Goal: Task Accomplishment & Management: Complete application form

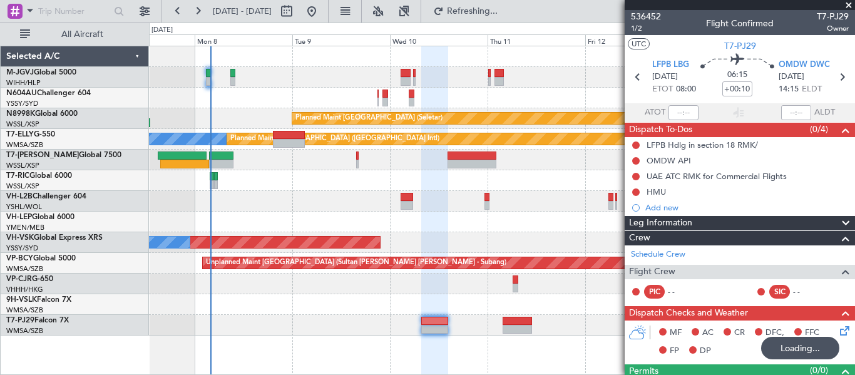
scroll to position [200, 0]
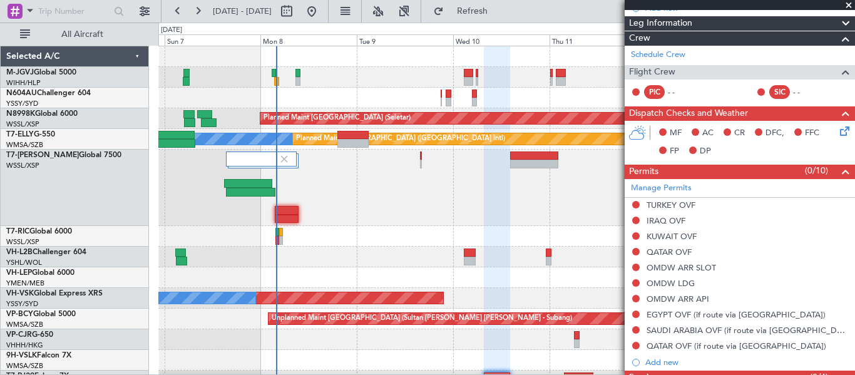
click at [356, 81] on div "Planned Maint [GEOGRAPHIC_DATA] (Seletar)" at bounding box center [506, 77] width 696 height 21
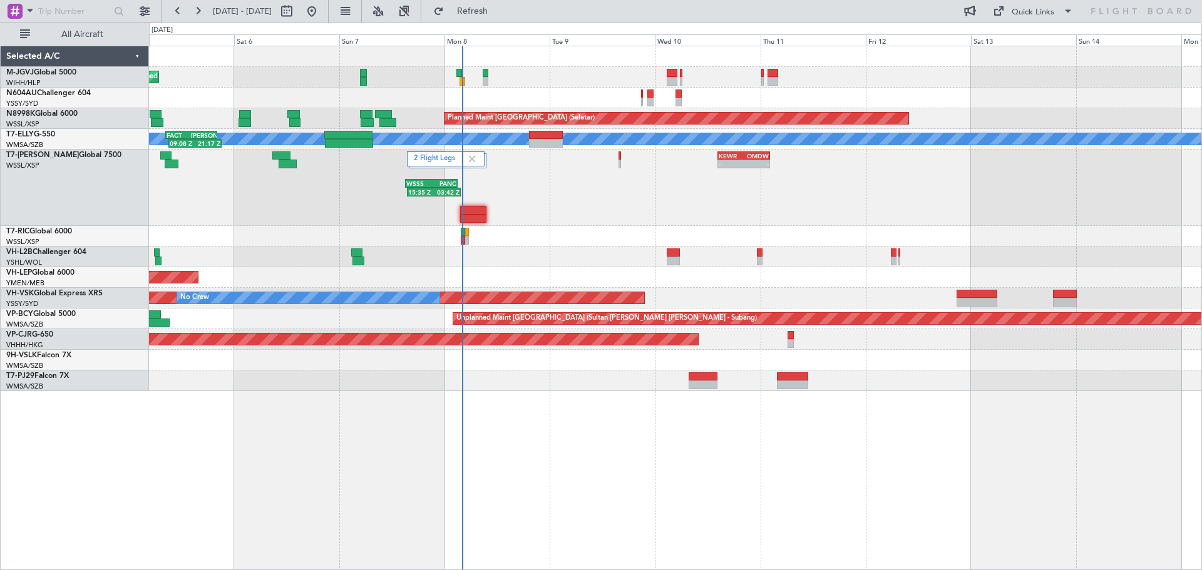
click at [411, 261] on div "Planned Maint Singapore (Seletar) Planned Maint Singapore (Seletar) Planned Mai…" at bounding box center [675, 218] width 1052 height 345
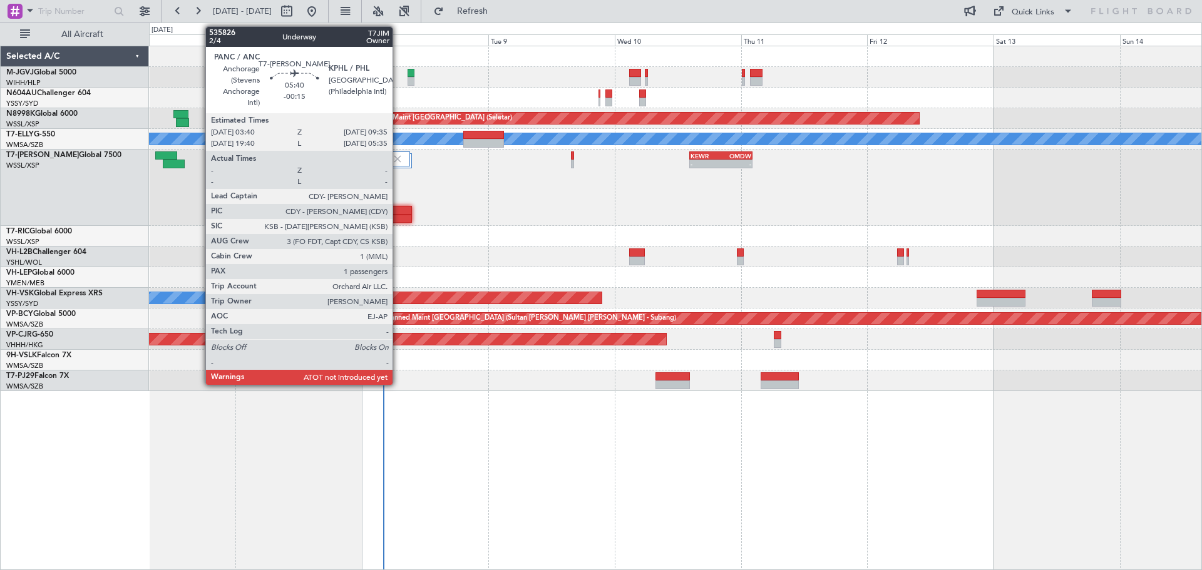
click at [399, 210] on div at bounding box center [396, 210] width 31 height 9
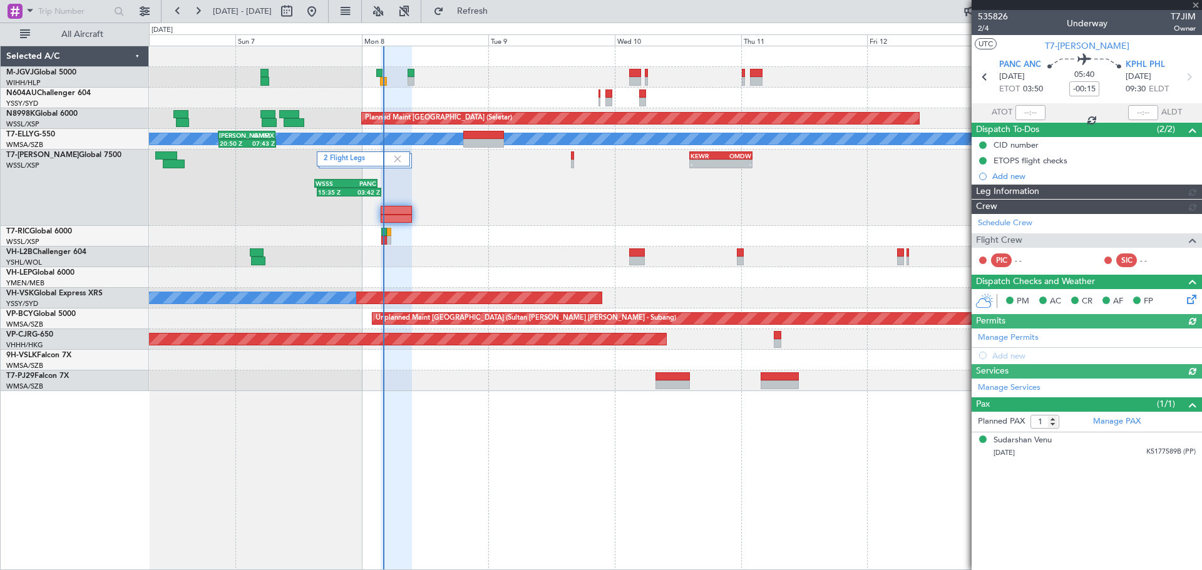
type input "Terry Leung (LEU)"
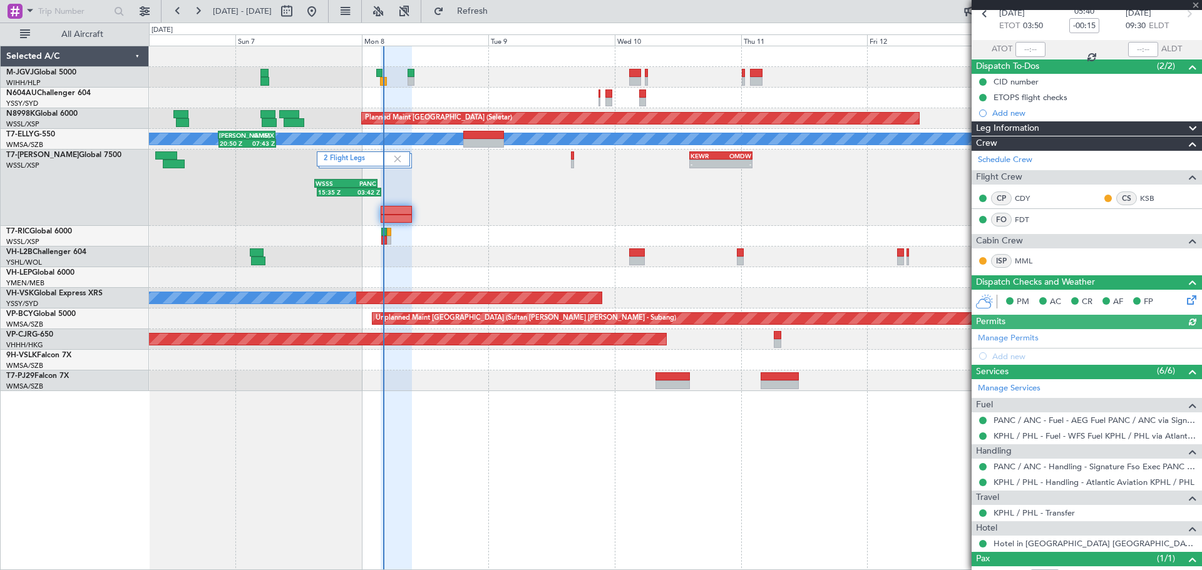
scroll to position [108, 0]
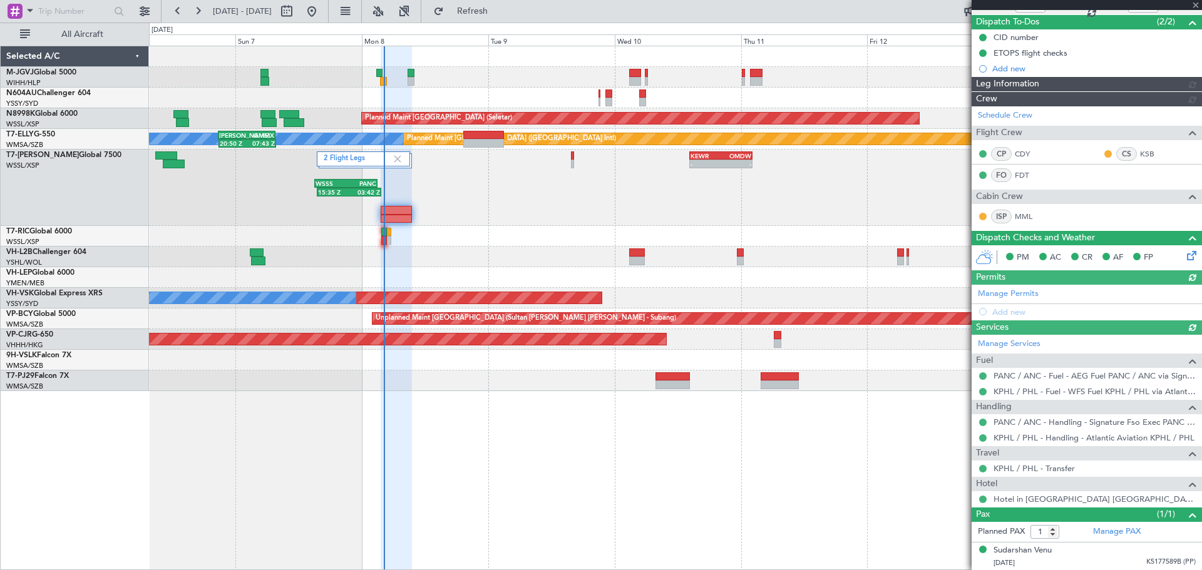
type input "Terry Leung (LEU)"
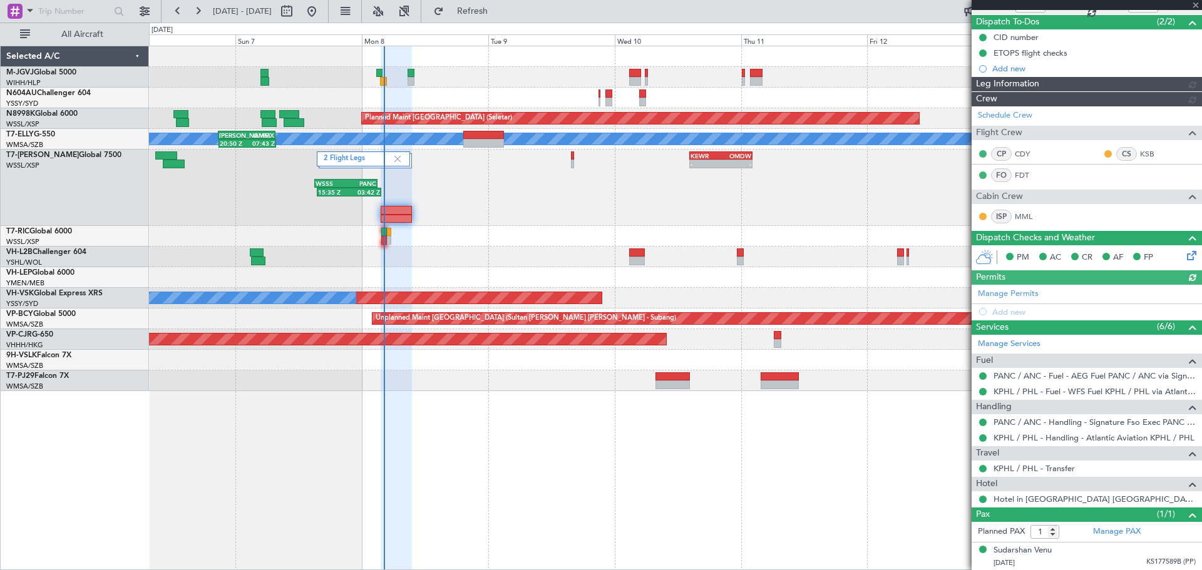
type input "Terry Leung (LEU)"
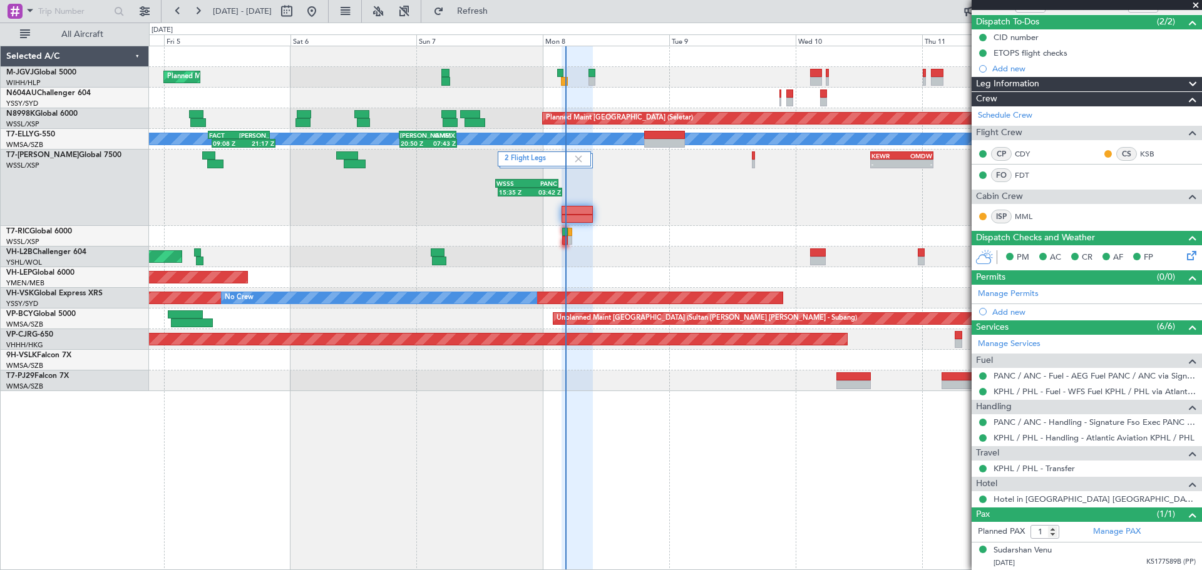
click at [699, 235] on div "Planned Maint Singapore (Seletar) Planned Maint Singapore (Seletar) Planned Mai…" at bounding box center [675, 218] width 1052 height 345
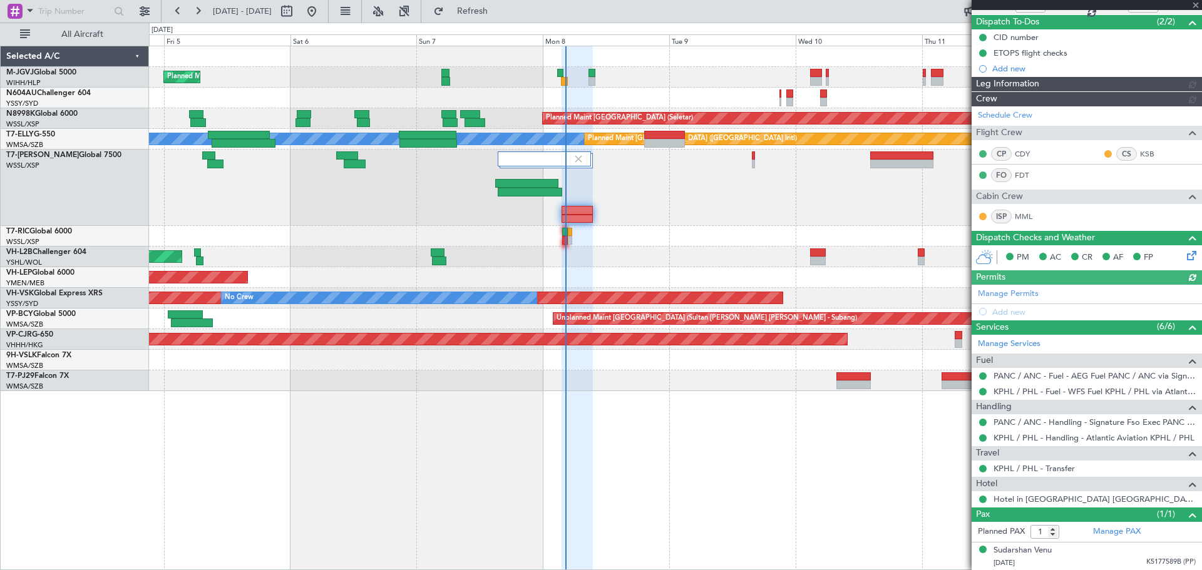
type input "Terry Leung (LEU)"
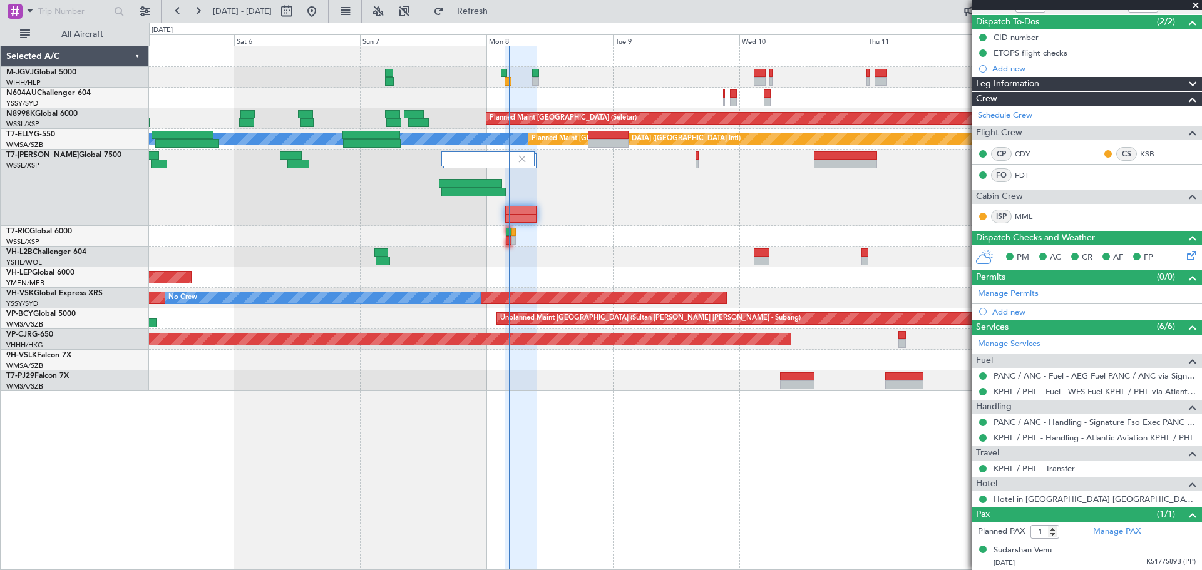
click at [592, 247] on div "Planned Maint Singapore (Seletar) Planned Maint Singapore (Seletar) MEL Planned…" at bounding box center [675, 218] width 1052 height 345
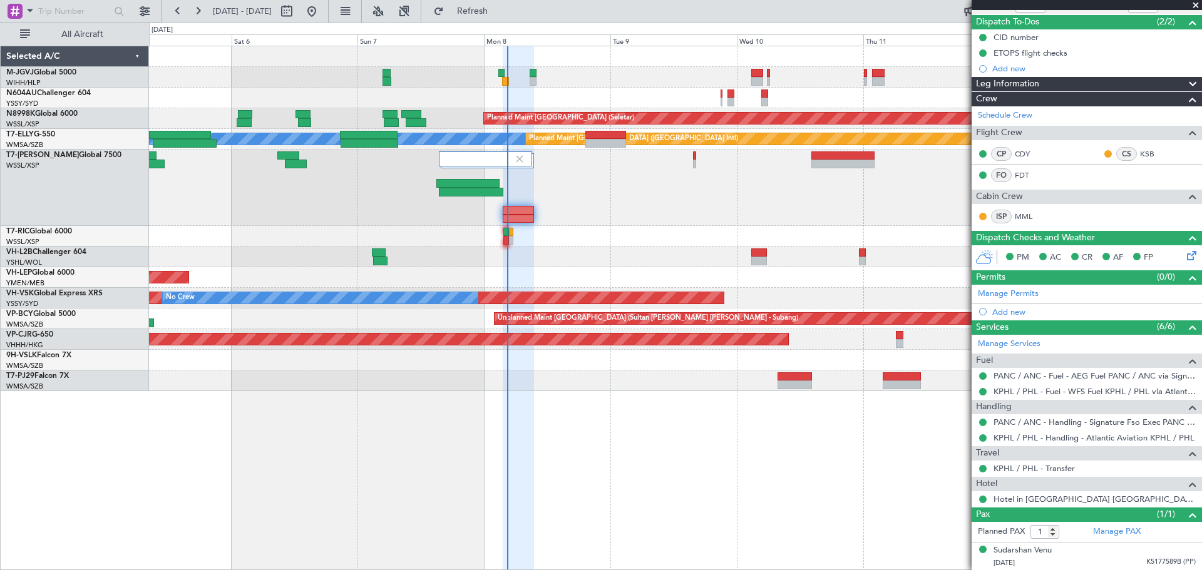
type input "Terry Leung (LEU)"
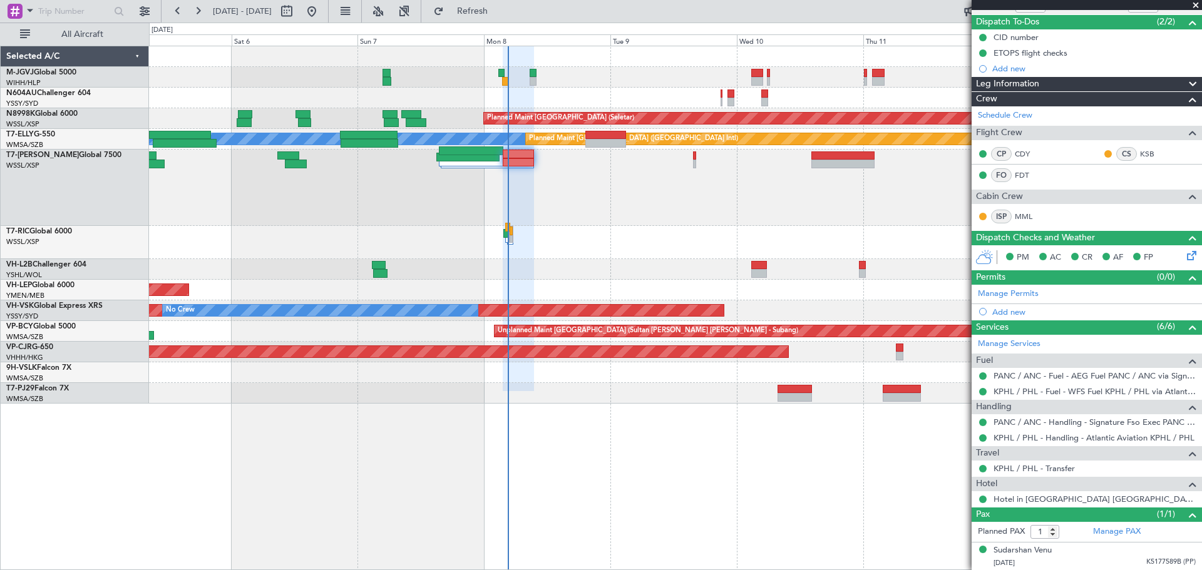
type input "Terry Leung (LEU)"
